Goal: Information Seeking & Learning: Learn about a topic

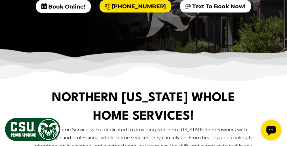
click at [143, 126] on h1 "Northern [US_STATE] Whole Home Services!" at bounding box center [143, 107] width 184 height 37
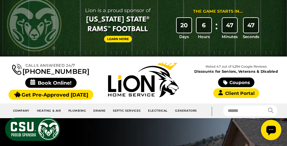
scroll to position [2, 0]
